Goal: Transaction & Acquisition: Purchase product/service

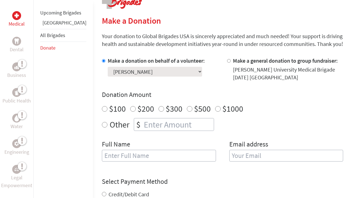
scroll to position [128, 0]
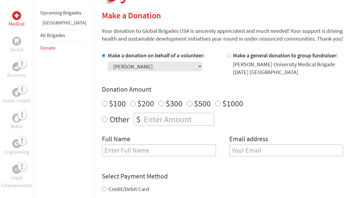
click at [102, 102] on input "$100" at bounding box center [105, 104] width 6 height 6
radio input "true"
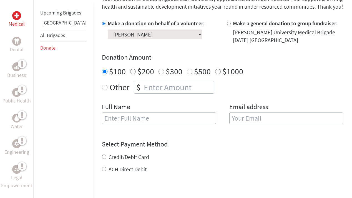
scroll to position [162, 0]
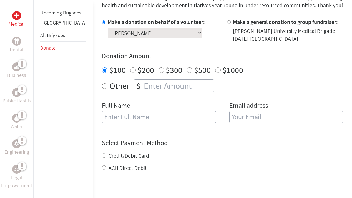
click at [144, 118] on input "text" at bounding box center [159, 117] width 114 height 12
click at [151, 108] on div "Full Name" at bounding box center [159, 115] width 114 height 28
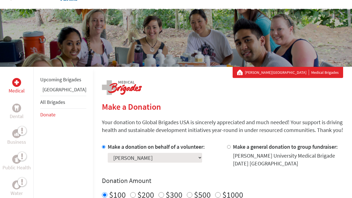
scroll to position [20, 0]
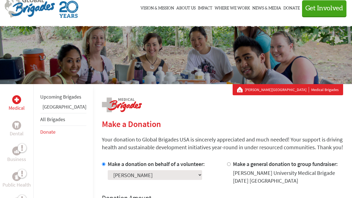
click at [35, 5] on img at bounding box center [29, 8] width 51 height 20
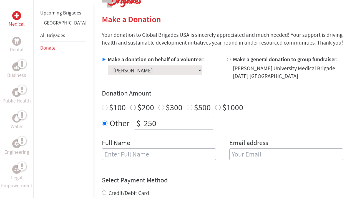
scroll to position [125, 0]
click at [102, 106] on input "$100" at bounding box center [105, 107] width 6 height 6
radio input "true"
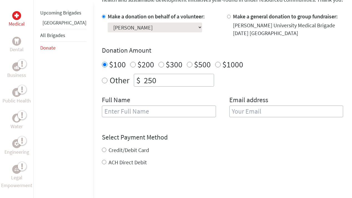
scroll to position [0, 0]
click at [156, 110] on input "text" at bounding box center [159, 111] width 114 height 12
type input "[PERSON_NAME]"
click at [232, 111] on input "email" at bounding box center [287, 111] width 114 height 12
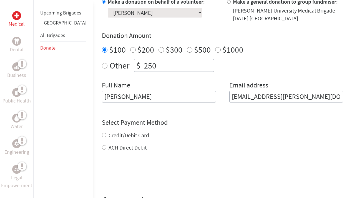
scroll to position [201, 0]
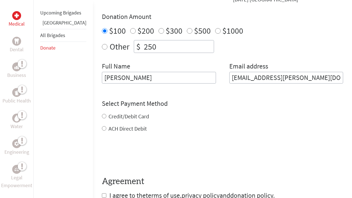
type input "[EMAIL_ADDRESS][PERSON_NAME][DOMAIN_NAME]"
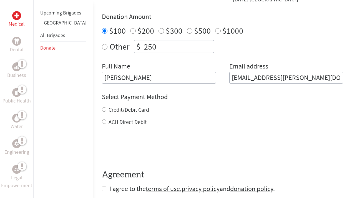
click at [102, 116] on div "Credit/Debit Card ACH Direct Debit" at bounding box center [223, 116] width 242 height 20
click at [102, 108] on input "Credit/Debit Card" at bounding box center [104, 109] width 4 height 4
radio input "true"
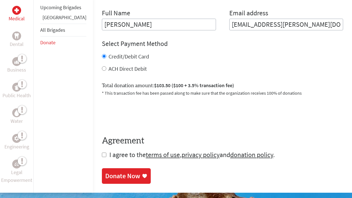
scroll to position [257, 0]
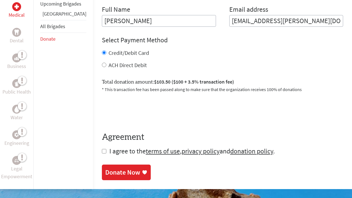
click at [102, 64] on input "ACH Direct Debit" at bounding box center [104, 65] width 4 height 4
radio input "true"
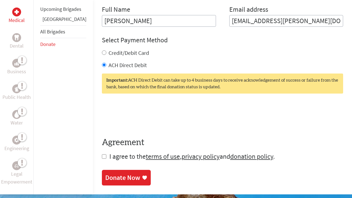
click at [102, 53] on input "Credit/Debit Card" at bounding box center [104, 52] width 4 height 4
radio input "true"
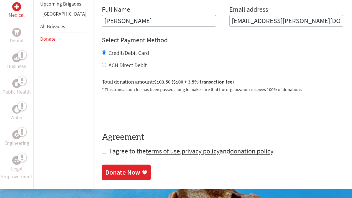
click at [102, 152] on input "checkbox" at bounding box center [104, 151] width 4 height 4
checkbox input "true"
click at [109, 175] on div "Donate Now" at bounding box center [122, 172] width 35 height 9
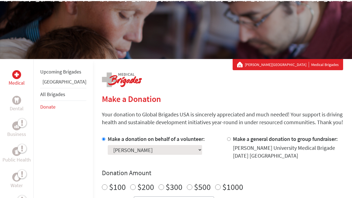
scroll to position [48, 0]
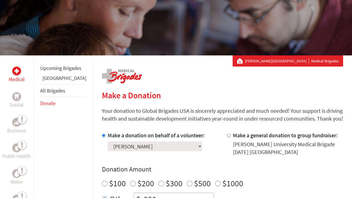
click at [46, 94] on link "All Brigades" at bounding box center [52, 90] width 25 height 6
